Goal: Find specific page/section: Find specific page/section

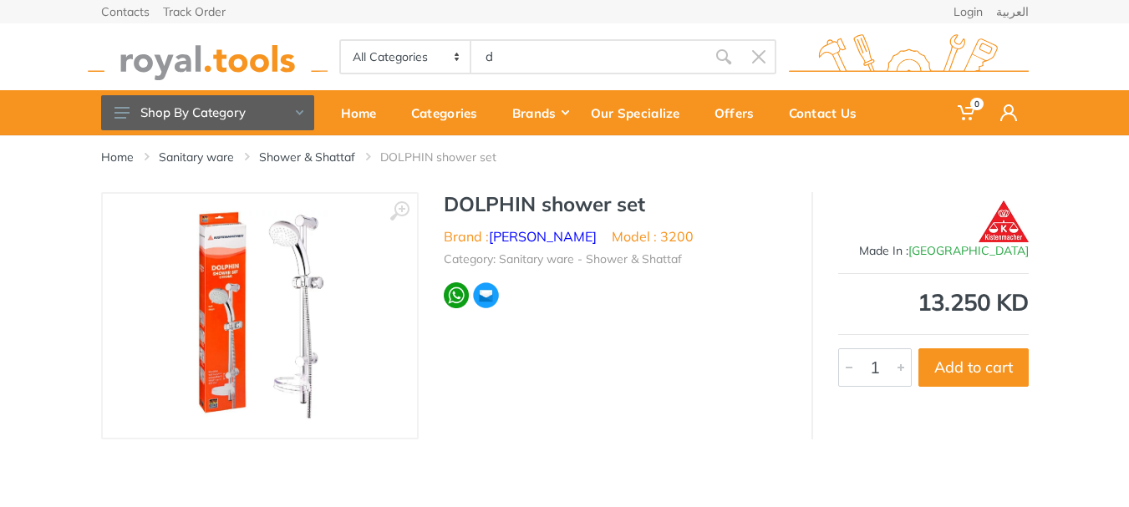
type input "do"
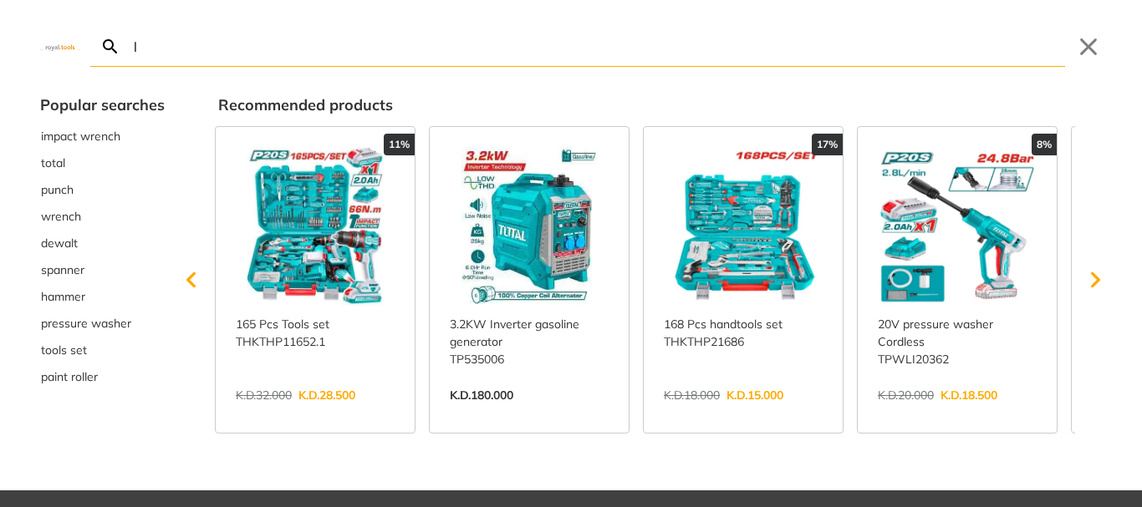
type input "lp"
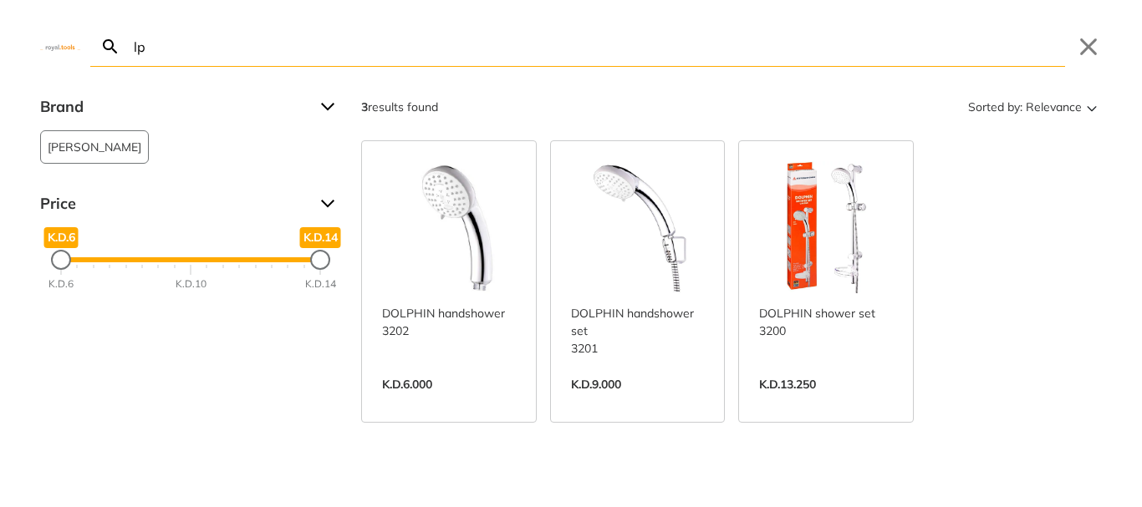
type input "l"
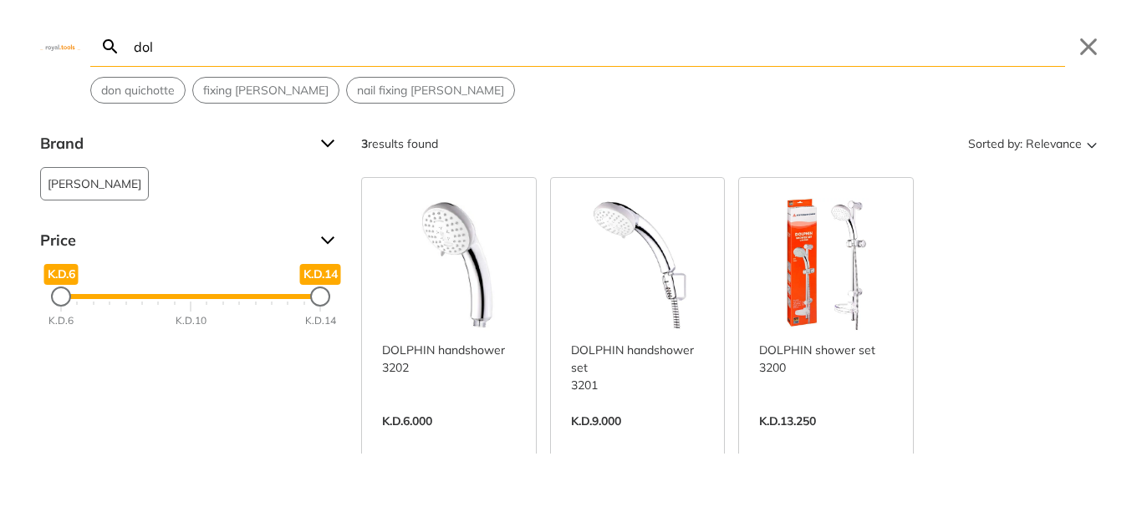
type input "dolp"
